Goal: Task Accomplishment & Management: Complete application form

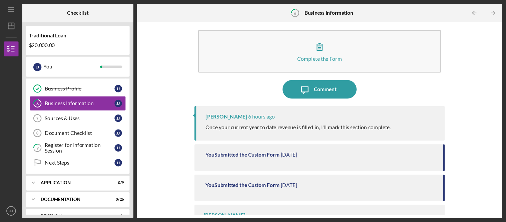
scroll to position [59, 0]
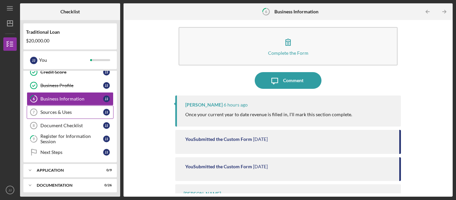
click at [60, 114] on div "Sources & Uses" at bounding box center [71, 111] width 63 height 5
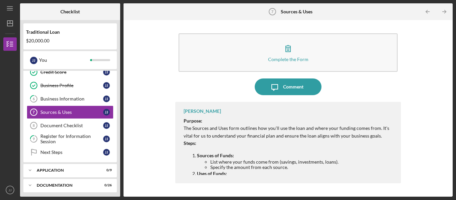
click at [296, 149] on div "Purpose: The Sources and Uses form outlines how you'll use the loan and where y…" at bounding box center [289, 190] width 211 height 147
click at [359, 178] on div "[PERSON_NAME] Purpose: The Sources and Uses form outlines how you'll use the lo…" at bounding box center [288, 142] width 226 height 81
drag, startPoint x: 359, startPoint y: 177, endPoint x: 360, endPoint y: 181, distance: 4.1
click at [360, 182] on div "[PERSON_NAME] Purpose: The Sources and Uses form outlines how you'll use the lo…" at bounding box center [288, 142] width 226 height 81
click at [361, 169] on li "Specify the amount from each source." at bounding box center [302, 166] width 184 height 5
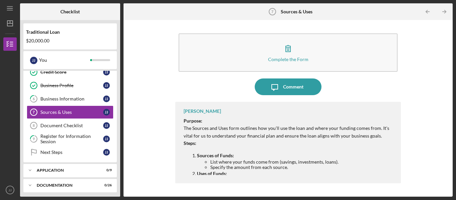
click at [361, 173] on p "Uses of Funds:" at bounding box center [295, 173] width 197 height 7
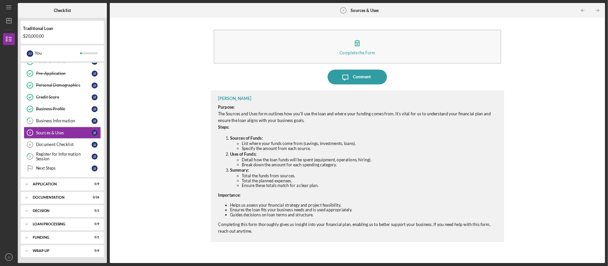
scroll to position [25, 0]
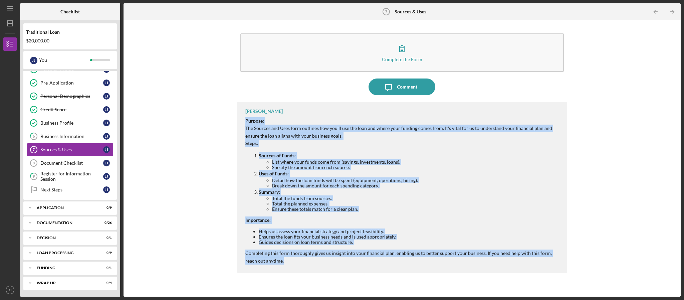
drag, startPoint x: 283, startPoint y: 260, endPoint x: 244, endPoint y: 120, distance: 145.0
click at [244, 120] on div "[PERSON_NAME] Purpose: The Sources and Uses form outlines how you'll use the lo…" at bounding box center [402, 187] width 330 height 171
copy div "Purpose: The Sources and Uses form outlines how you'll use the loan and where y…"
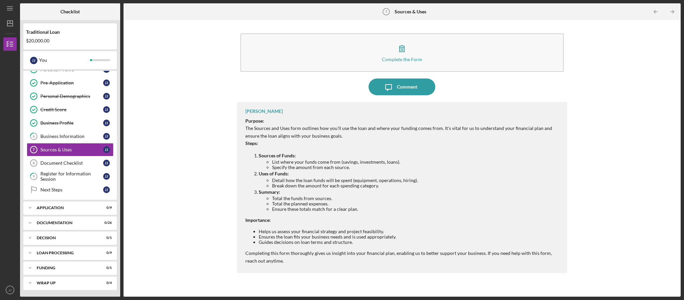
click at [35, 27] on div "Traditional Loan $20,000.00" at bounding box center [69, 36] width 93 height 19
click at [224, 106] on div "Complete the Form Form Icon/Message Comment [PERSON_NAME] Purpose: The Sources …" at bounding box center [402, 158] width 550 height 270
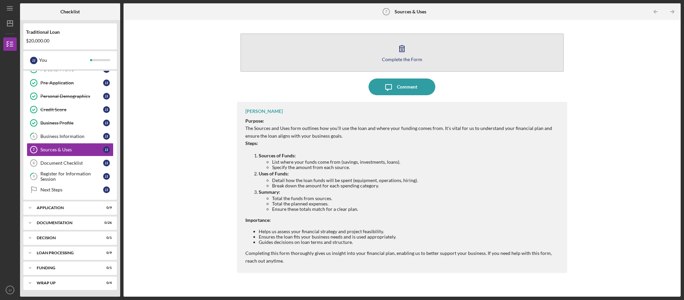
click at [399, 53] on icon "button" at bounding box center [401, 48] width 17 height 17
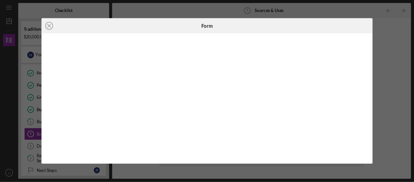
scroll to position [24, 0]
